Goal: Information Seeking & Learning: Learn about a topic

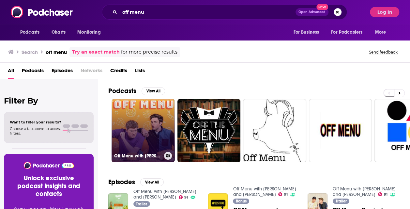
click at [123, 109] on link "Off Menu with [PERSON_NAME] and [PERSON_NAME]" at bounding box center [143, 130] width 63 height 63
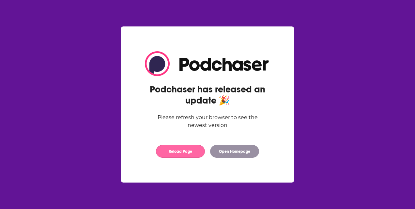
click at [188, 154] on button "Reload Page" at bounding box center [180, 151] width 49 height 13
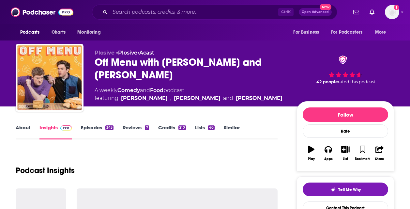
scroll to position [98, 0]
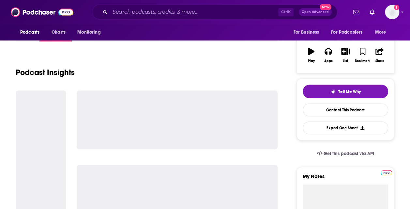
click at [247, 67] on div "Podcast Insights" at bounding box center [147, 68] width 262 height 33
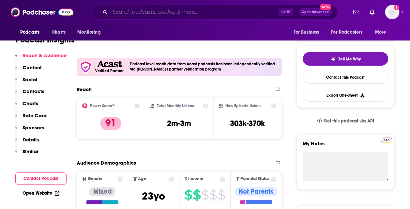
click at [195, 13] on input "Search podcasts, credits, & more..." at bounding box center [194, 12] width 168 height 10
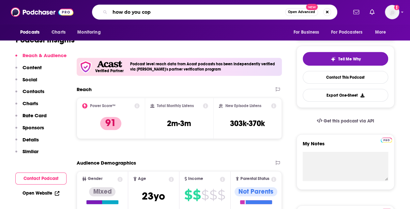
type input "how do you cope"
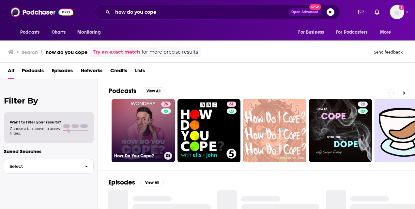
click at [161, 135] on div "76" at bounding box center [166, 127] width 11 height 50
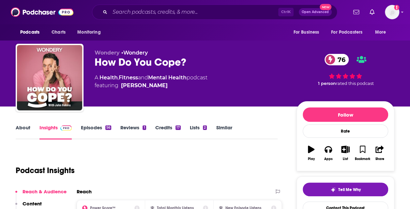
click at [97, 132] on link "Episodes 56" at bounding box center [96, 131] width 30 height 15
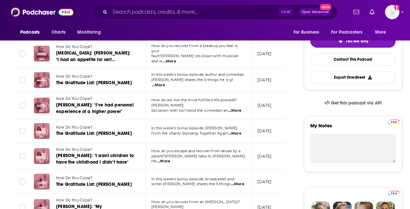
scroll to position [196, 0]
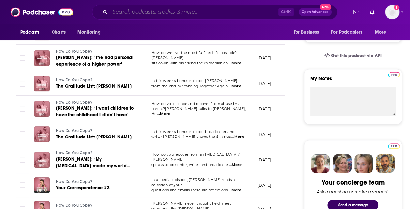
click at [149, 8] on input "Search podcasts, credits, & more..." at bounding box center [194, 12] width 168 height 10
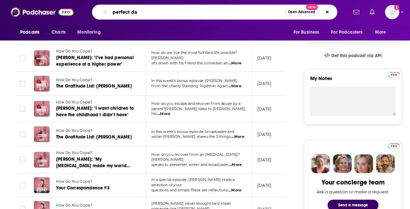
type input "perfect day"
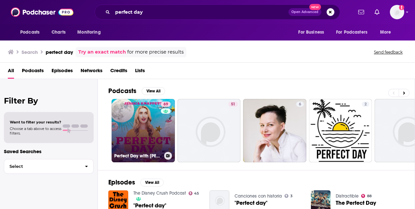
click at [131, 118] on link "69 Perfect Day with [PERSON_NAME]" at bounding box center [143, 130] width 63 height 63
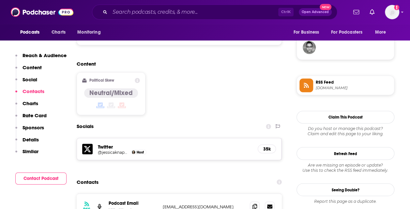
scroll to position [555, 0]
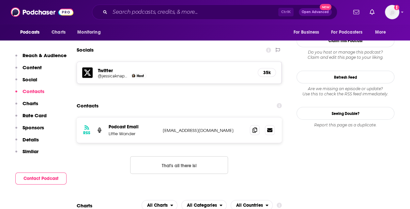
click at [33, 71] on p "Content" at bounding box center [32, 67] width 19 height 6
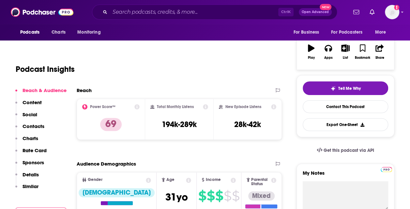
scroll to position [31, 0]
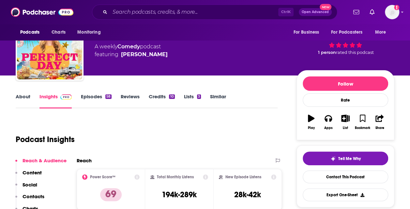
click at [104, 96] on link "Episodes 58" at bounding box center [96, 100] width 31 height 15
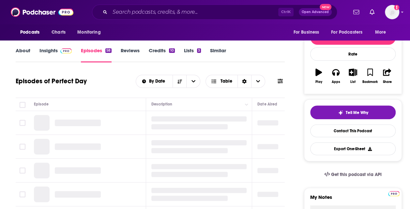
scroll to position [65, 0]
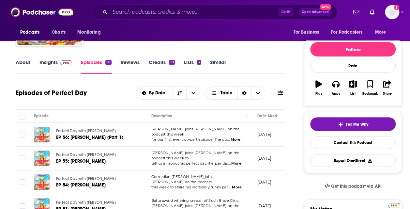
click at [236, 137] on span "...More" at bounding box center [234, 139] width 13 height 5
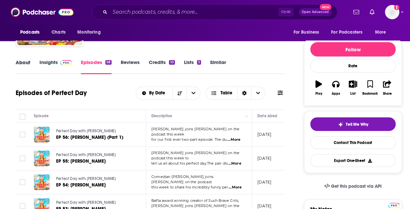
click at [35, 63] on div "About" at bounding box center [28, 66] width 24 height 15
click at [27, 63] on link "About" at bounding box center [23, 66] width 15 height 15
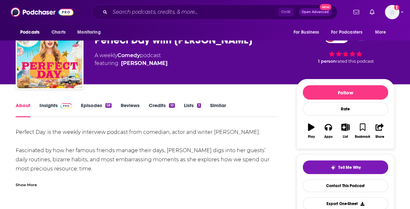
scroll to position [33, 0]
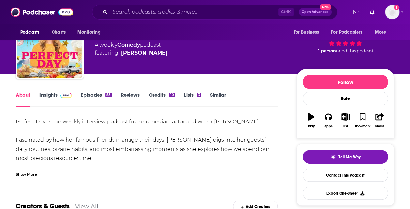
click at [31, 177] on div "Show More" at bounding box center [26, 174] width 21 height 6
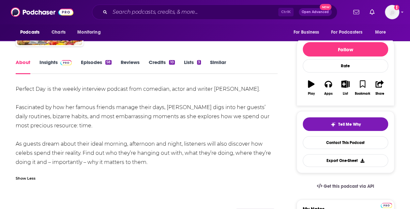
scroll to position [131, 0]
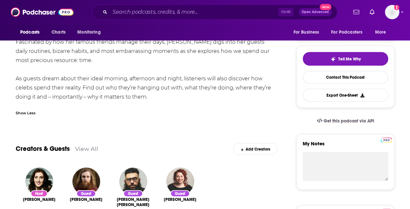
click at [60, 104] on div "Perfect Day  is the weekly interview podcast from comedian, actor and writer [P…" at bounding box center [147, 69] width 262 height 100
